Goal: Task Accomplishment & Management: Find specific page/section

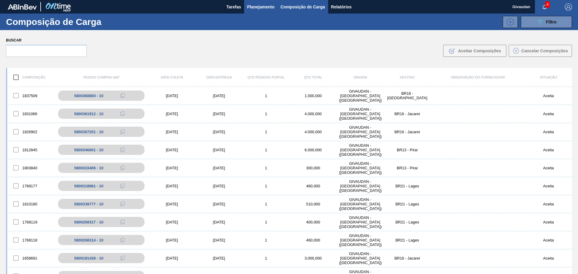
click at [256, 8] on span "Planejamento" at bounding box center [260, 6] width 27 height 7
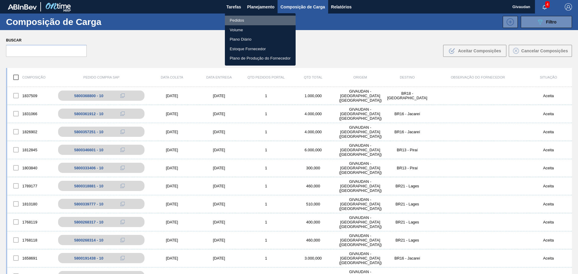
click at [244, 22] on li "Pedidos" at bounding box center [260, 21] width 71 height 10
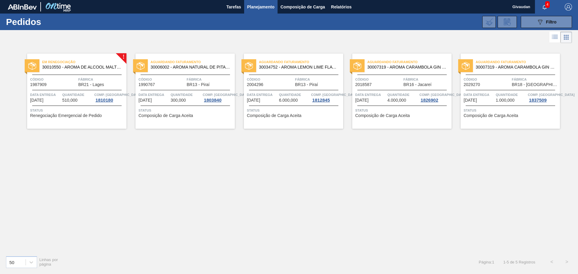
click at [257, 6] on span "Planejamento" at bounding box center [260, 6] width 27 height 7
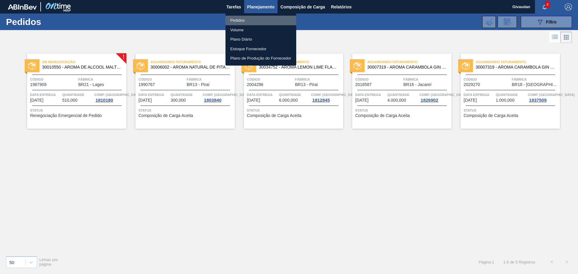
click at [241, 17] on li "Pedidos" at bounding box center [261, 21] width 71 height 10
